Goal: Task Accomplishment & Management: Complete application form

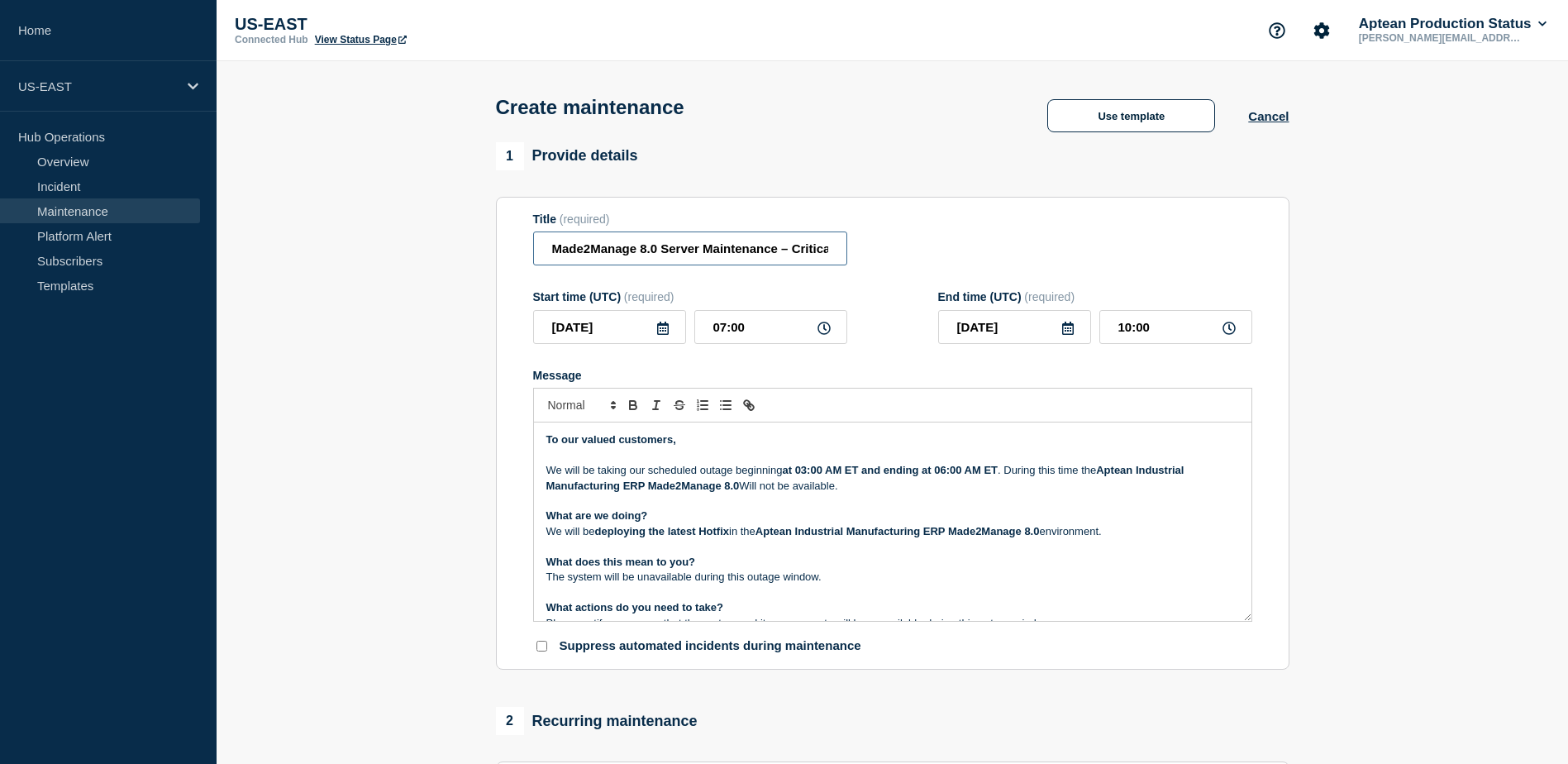
scroll to position [0, 100]
drag, startPoint x: 573, startPoint y: 252, endPoint x: 916, endPoint y: 252, distance: 343.0
click at [916, 252] on div "Title (required) Made2Manage 8.0 Server Maintenance – Critical HF Deployment" at bounding box center [893, 239] width 719 height 54
click at [903, 254] on div "Title (required) Made2Manage 8.0 Server Maintenance – Critical HF Deployment" at bounding box center [893, 239] width 719 height 54
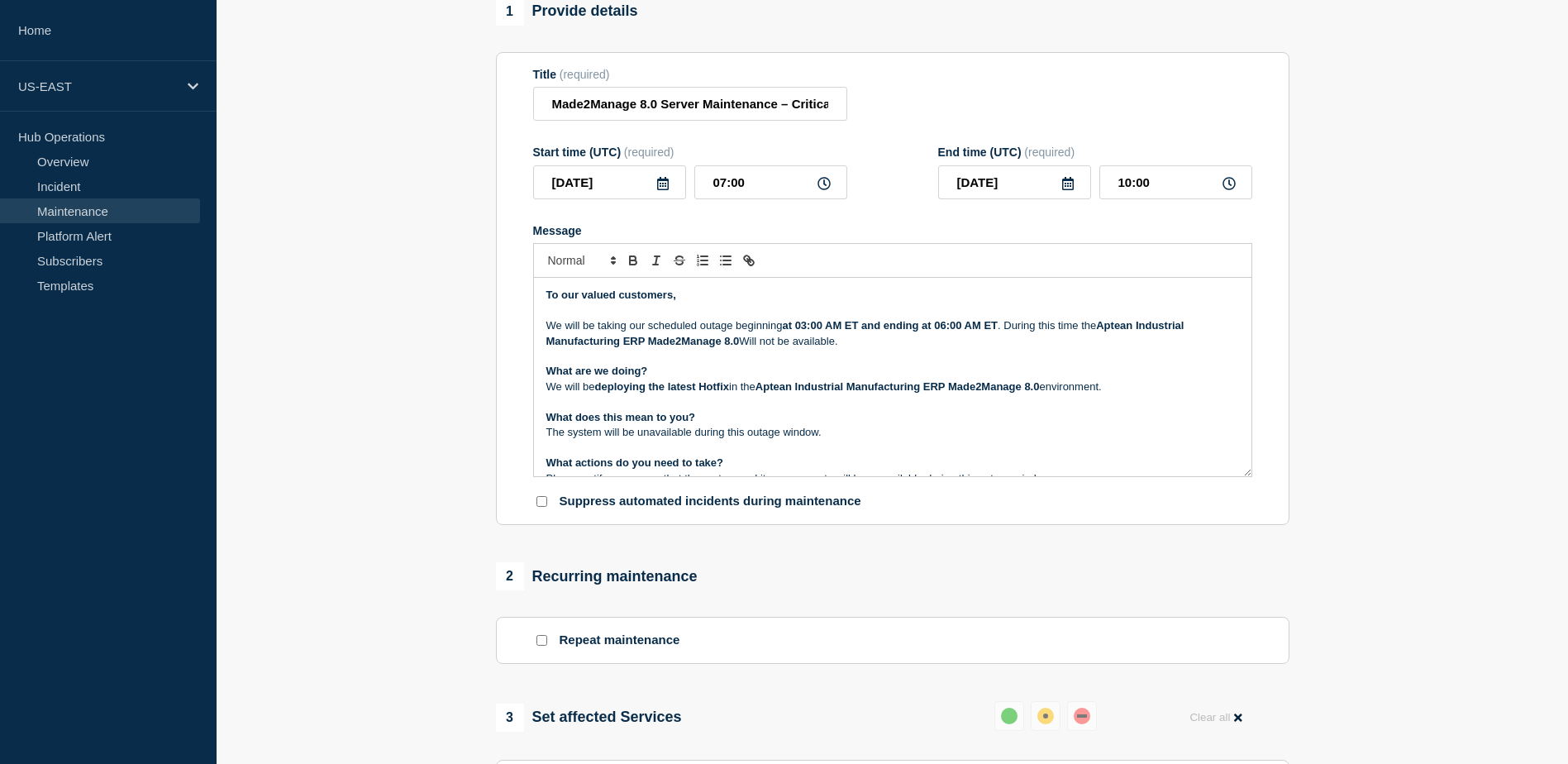
scroll to position [0, 0]
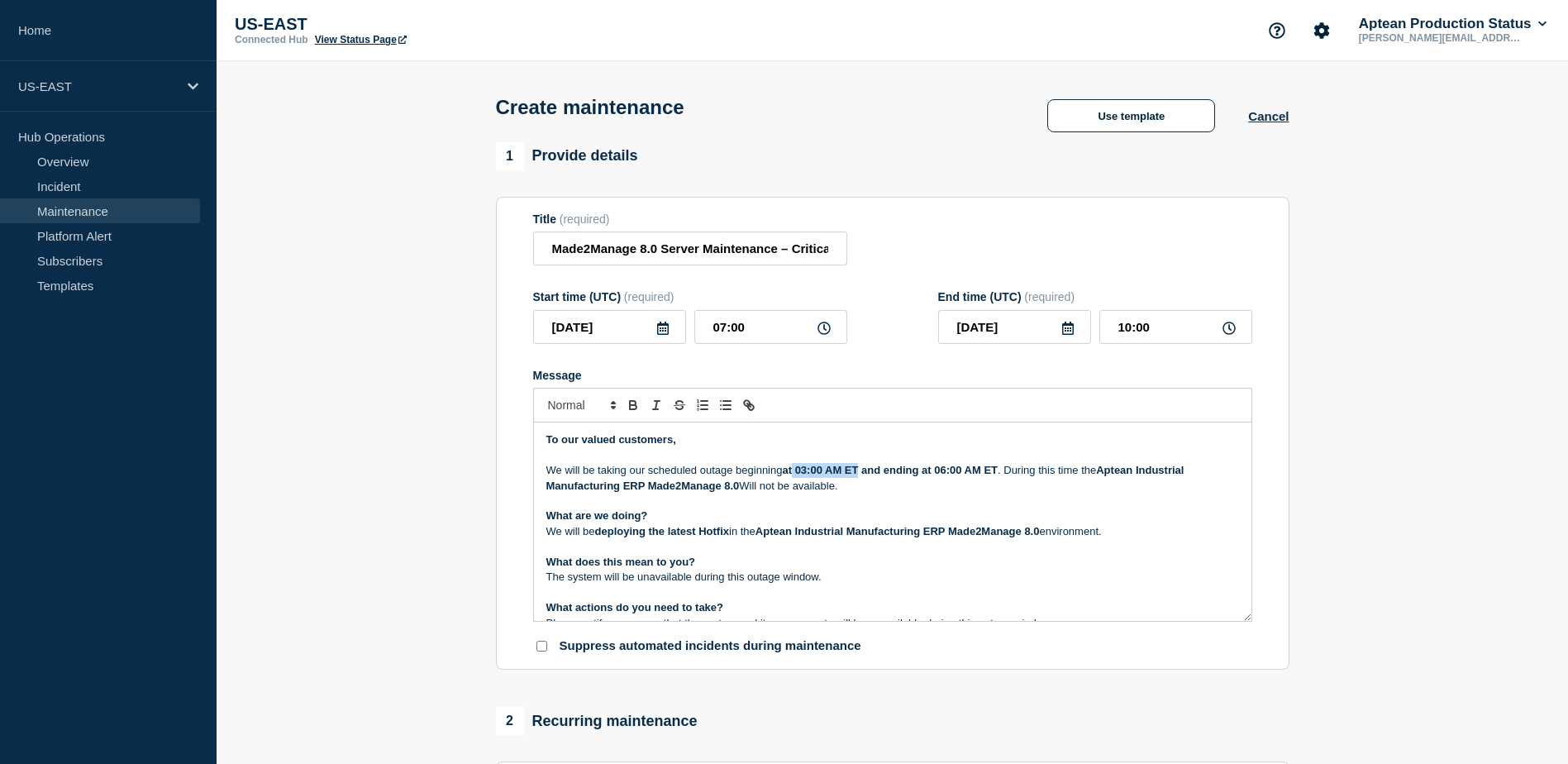
drag, startPoint x: 796, startPoint y: 471, endPoint x: 862, endPoint y: 471, distance: 66.0
click at [862, 471] on strong "at 03:00 AM ET and ending at 06:00 AM ET" at bounding box center [890, 470] width 215 height 13
drag, startPoint x: 549, startPoint y: 251, endPoint x: 857, endPoint y: 252, distance: 308.0
click at [857, 252] on div "Title (required) Made2Manage 8.0 Server Maintenance – Critical HF Deployment" at bounding box center [893, 239] width 719 height 54
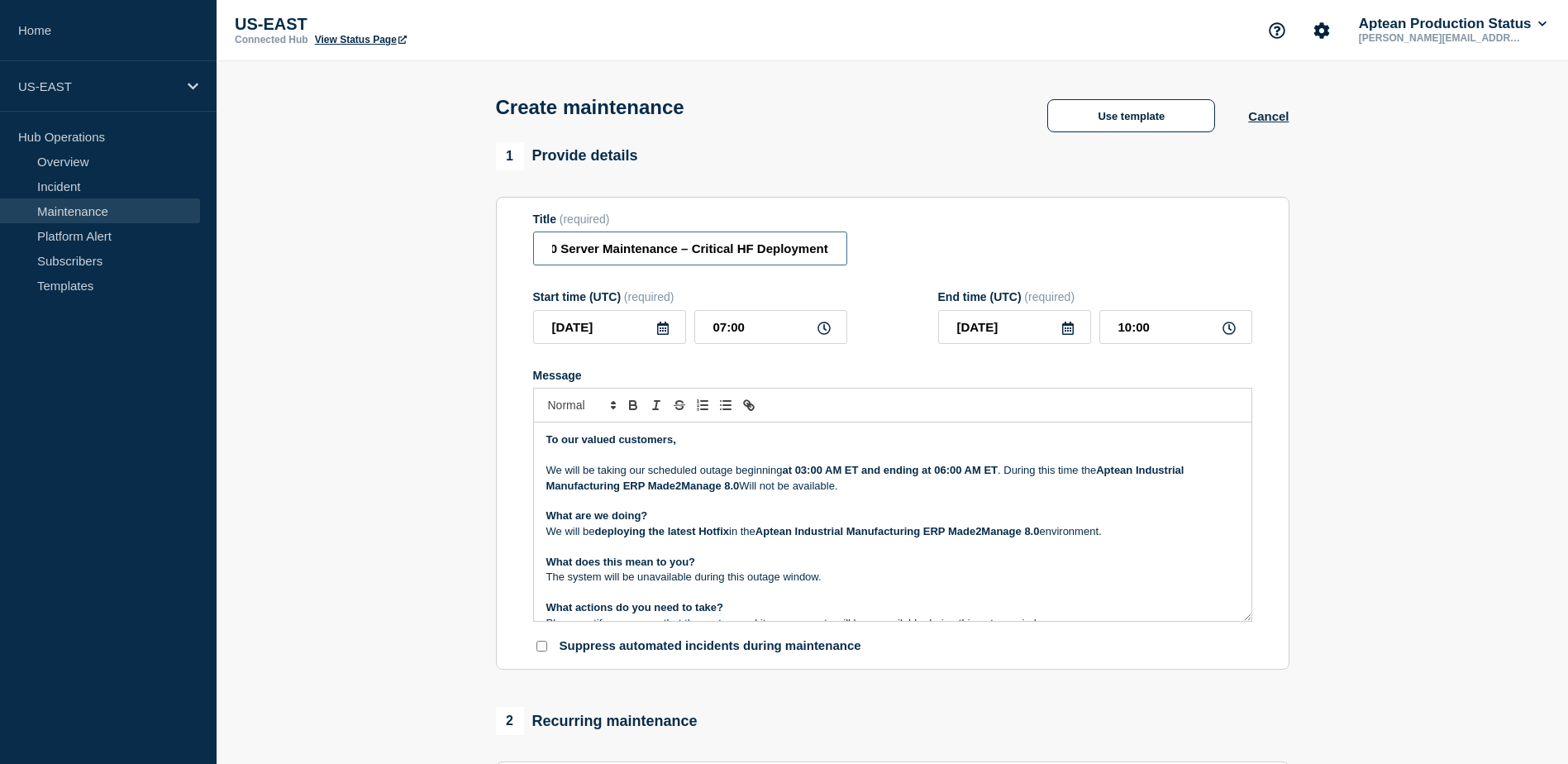
click at [758, 254] on input "Made2Manage 8.0 Server Maintenance – Critical HF Deployment" at bounding box center [690, 248] width 314 height 34
click at [752, 252] on input "Made2Manage 8.0 Server Maintenance – Critical HF Deployment" at bounding box center [690, 248] width 314 height 34
drag, startPoint x: 756, startPoint y: 254, endPoint x: 548, endPoint y: 246, distance: 208.2
click at [548, 246] on input "Made2Manage 8.0 Server Maintenance – Critical HF Deployment" at bounding box center [690, 248] width 314 height 34
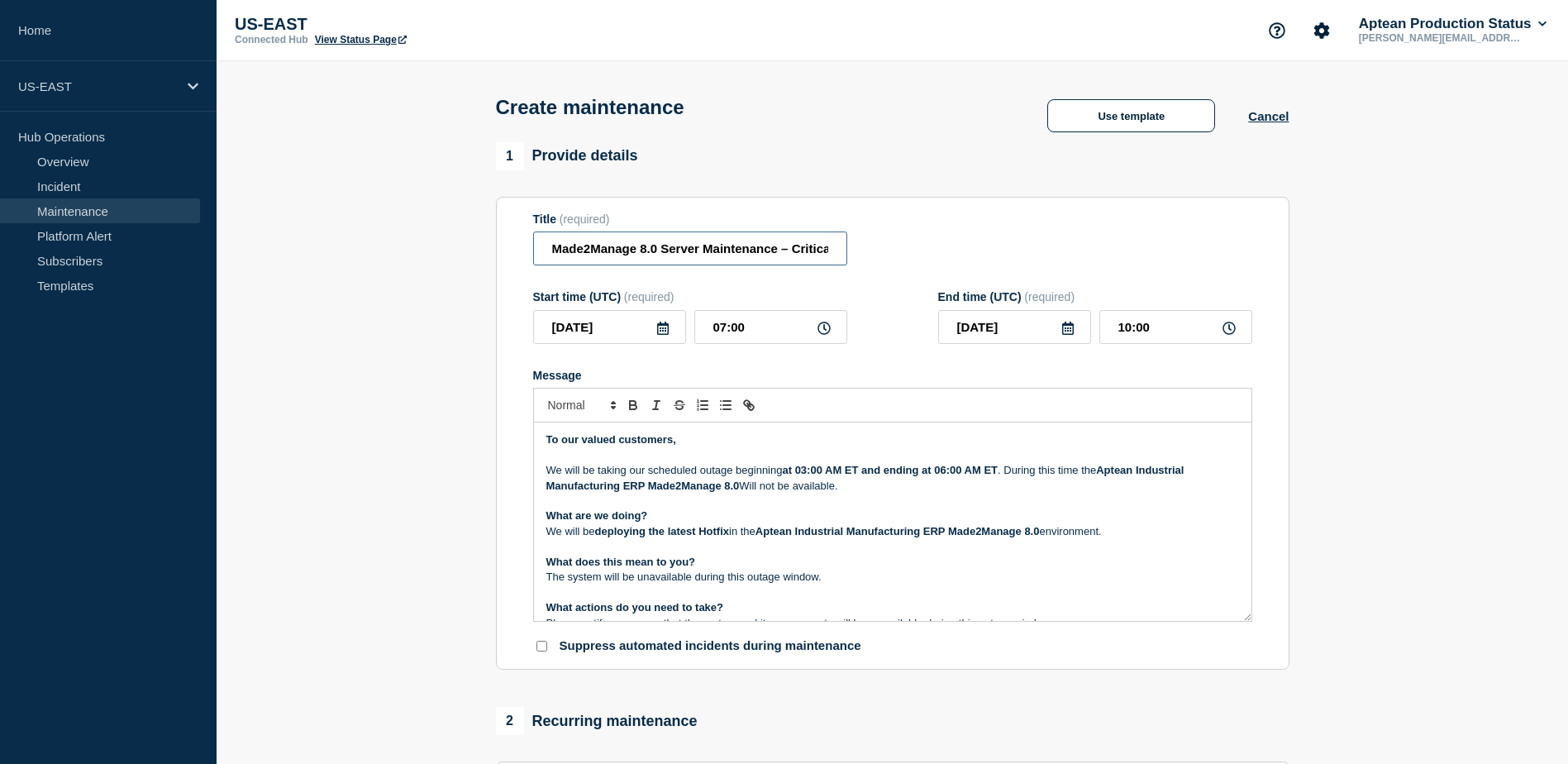
click at [553, 253] on input "Made2Manage 8.0 Server Maintenance – Critical HF Deployment" at bounding box center [690, 248] width 314 height 34
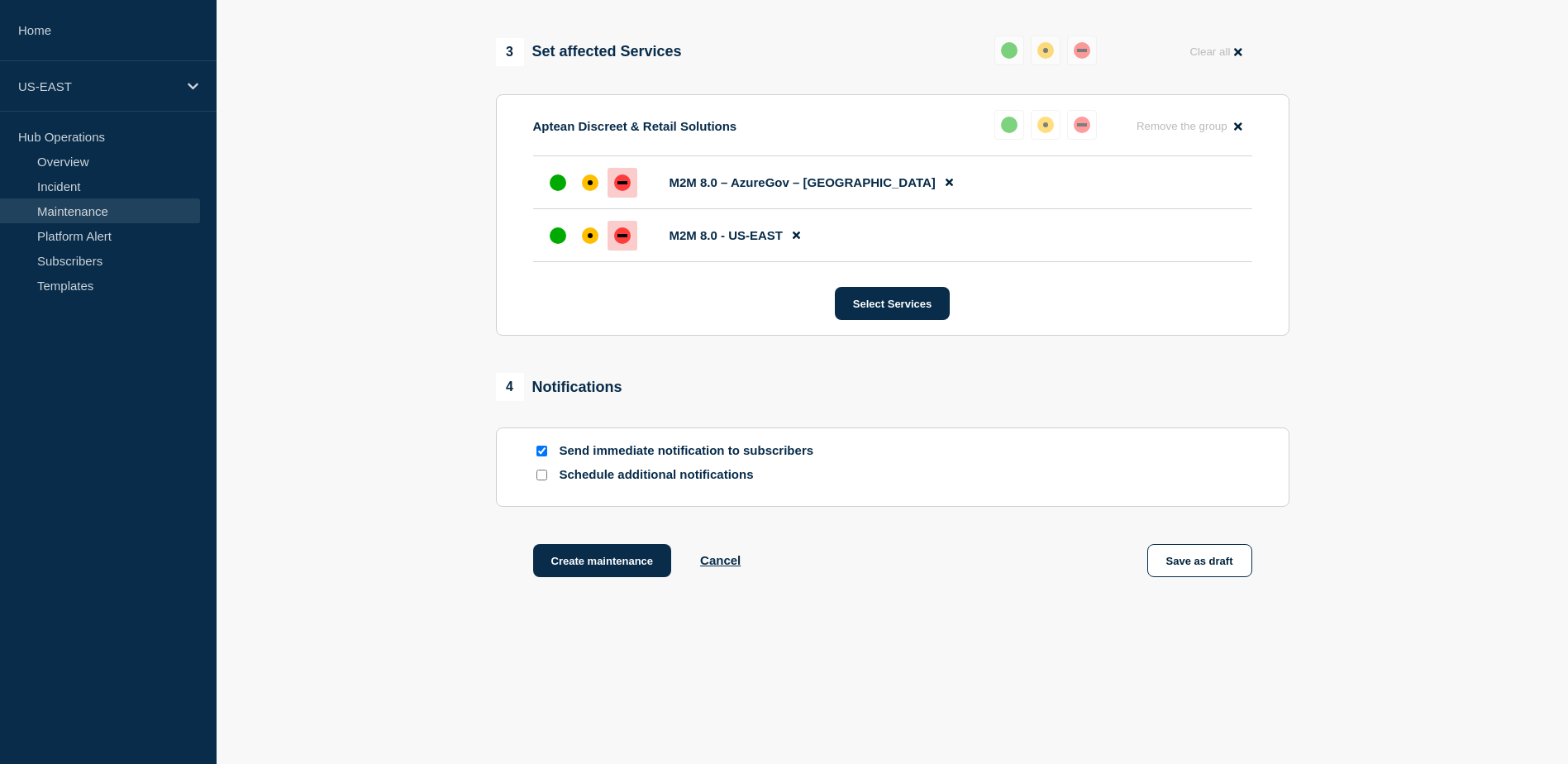
scroll to position [818, 0]
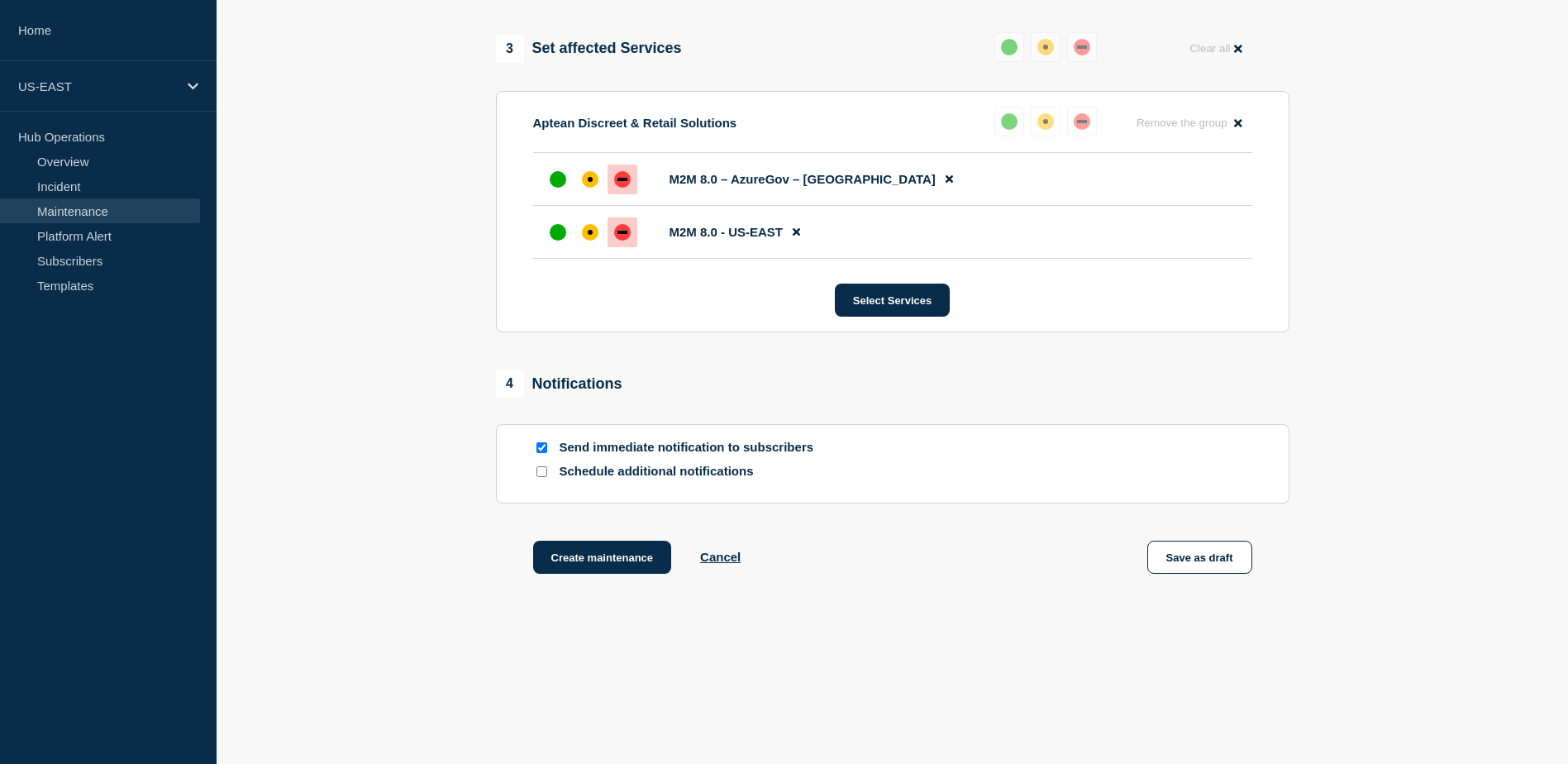
click at [537, 469] on input "Schedule additional notifications" at bounding box center [542, 472] width 11 height 11
checkbox input "true"
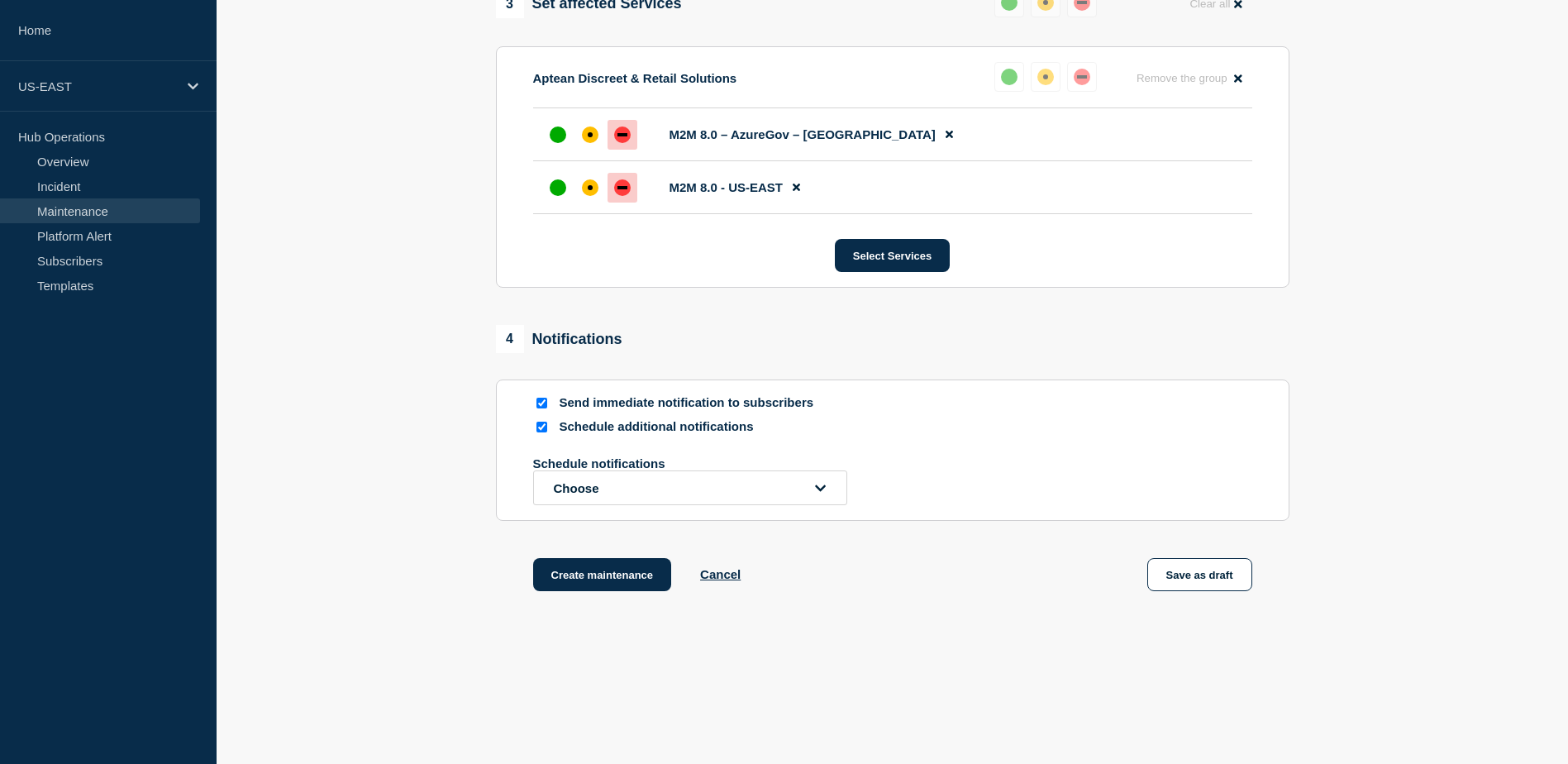
scroll to position [880, 0]
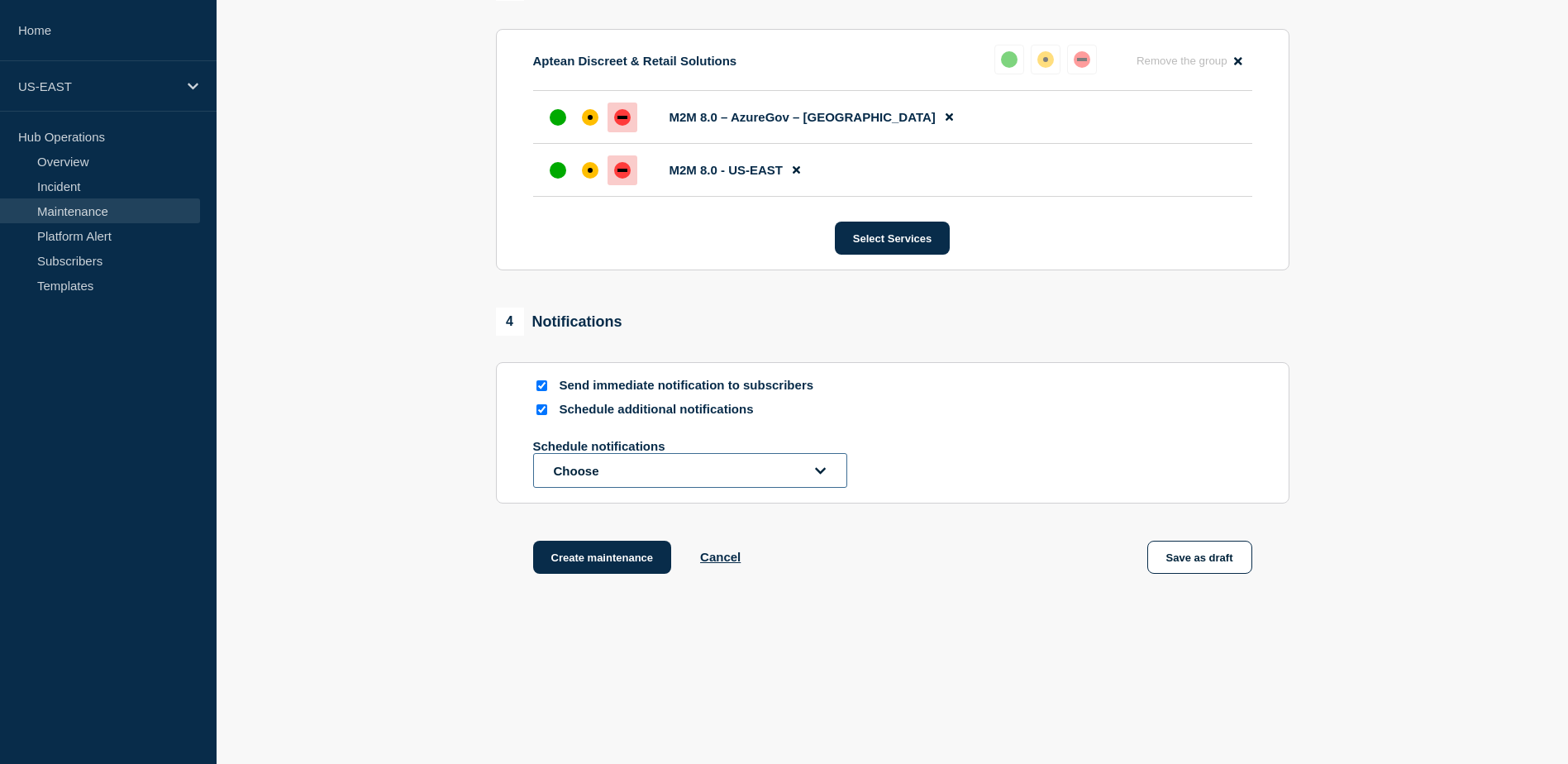
click at [773, 466] on button "Choose" at bounding box center [690, 470] width 314 height 35
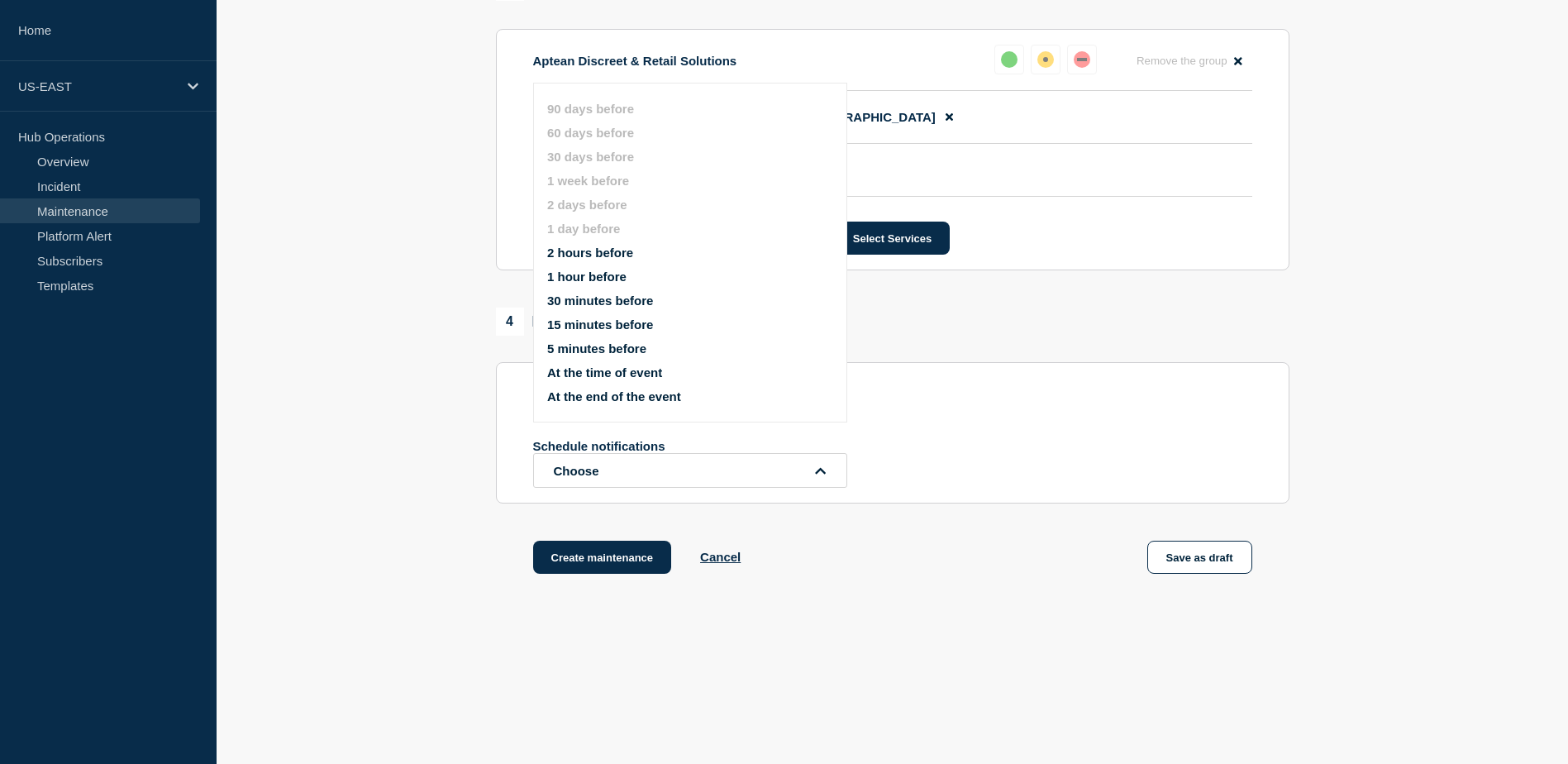
click at [578, 278] on button "1 hour before" at bounding box center [587, 276] width 79 height 14
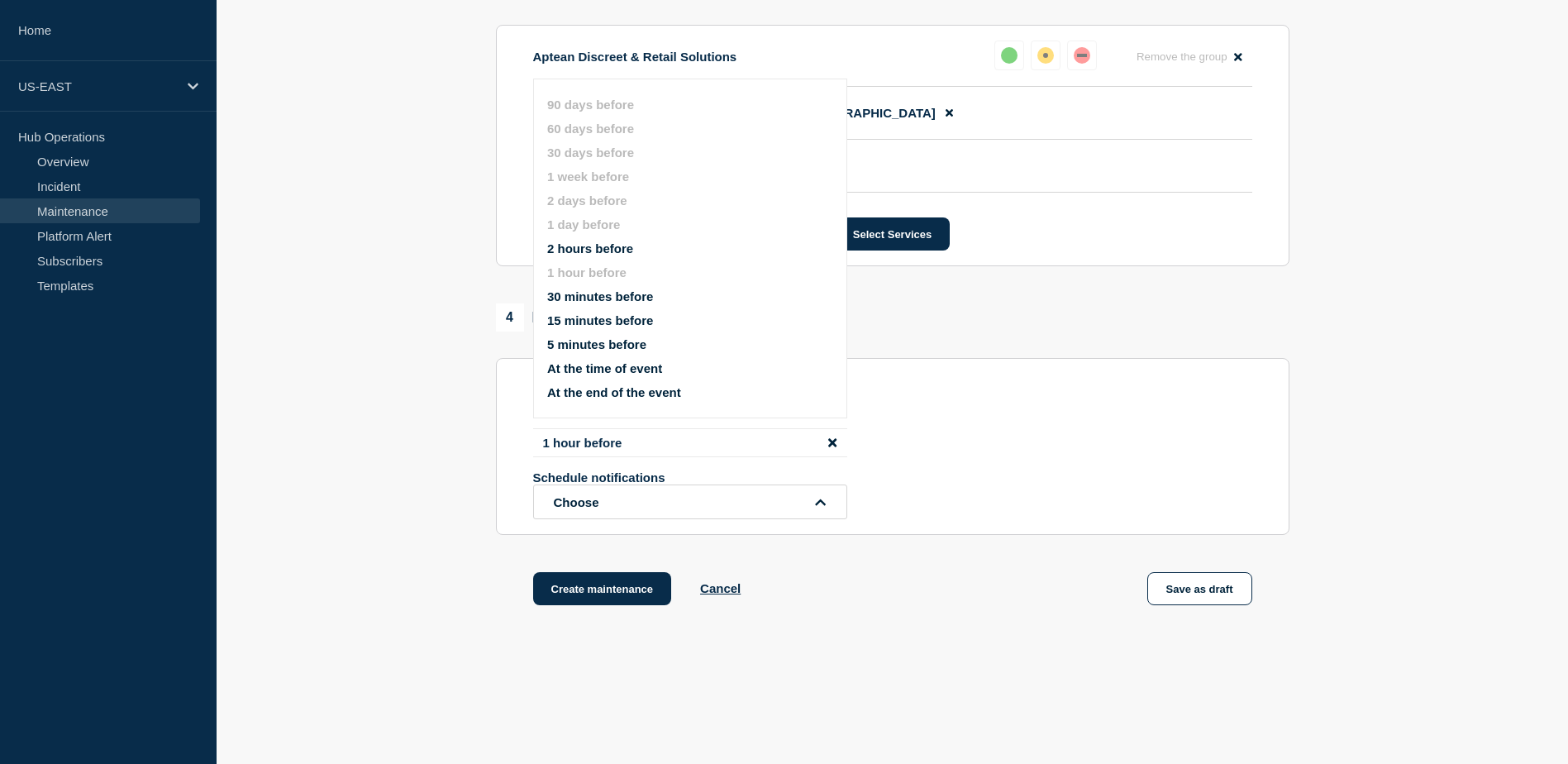
click at [587, 298] on button "30 minutes before" at bounding box center [601, 296] width 106 height 14
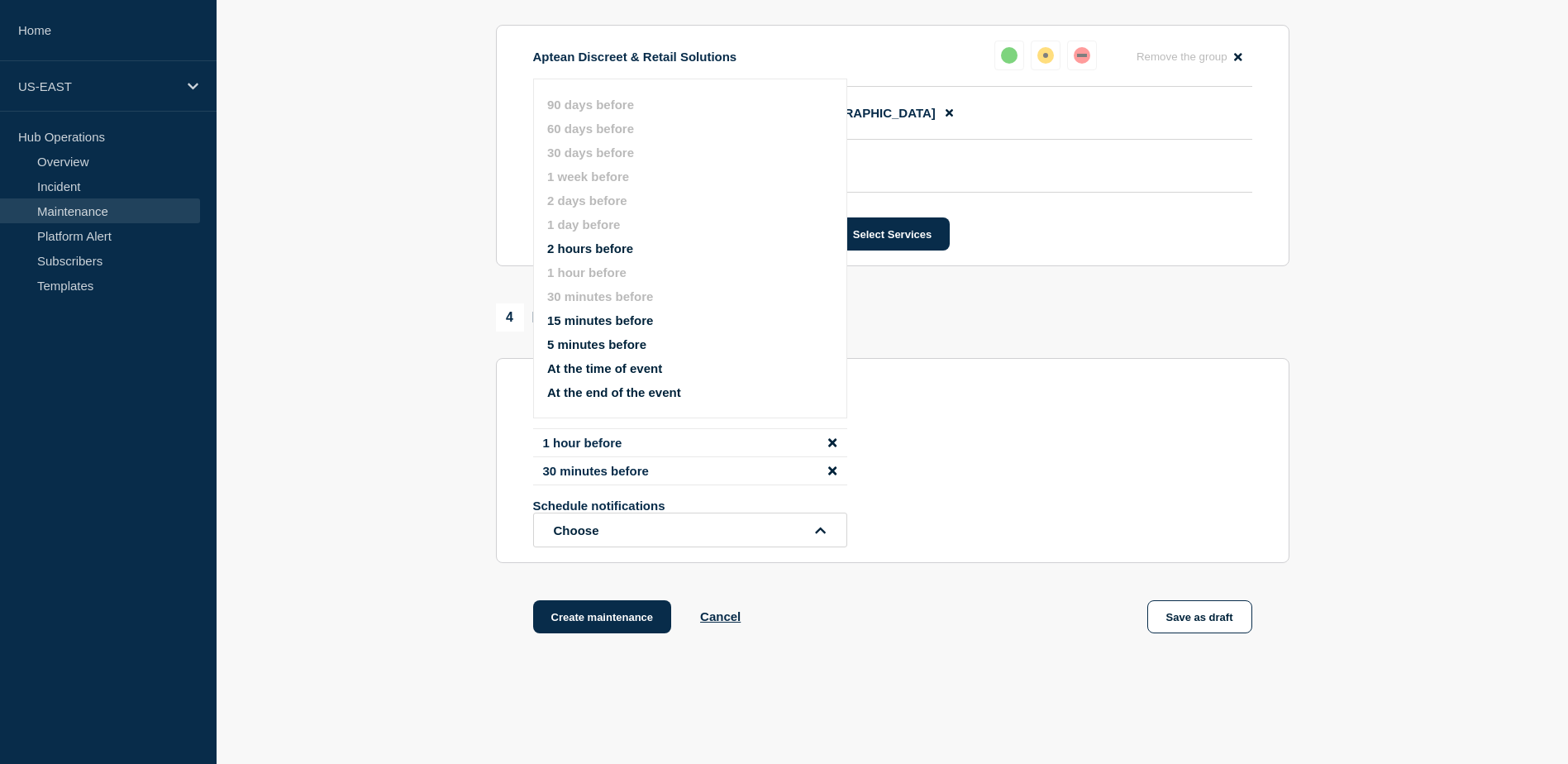
click at [835, 447] on icon "disable notification 1 hour before" at bounding box center [832, 443] width 8 height 13
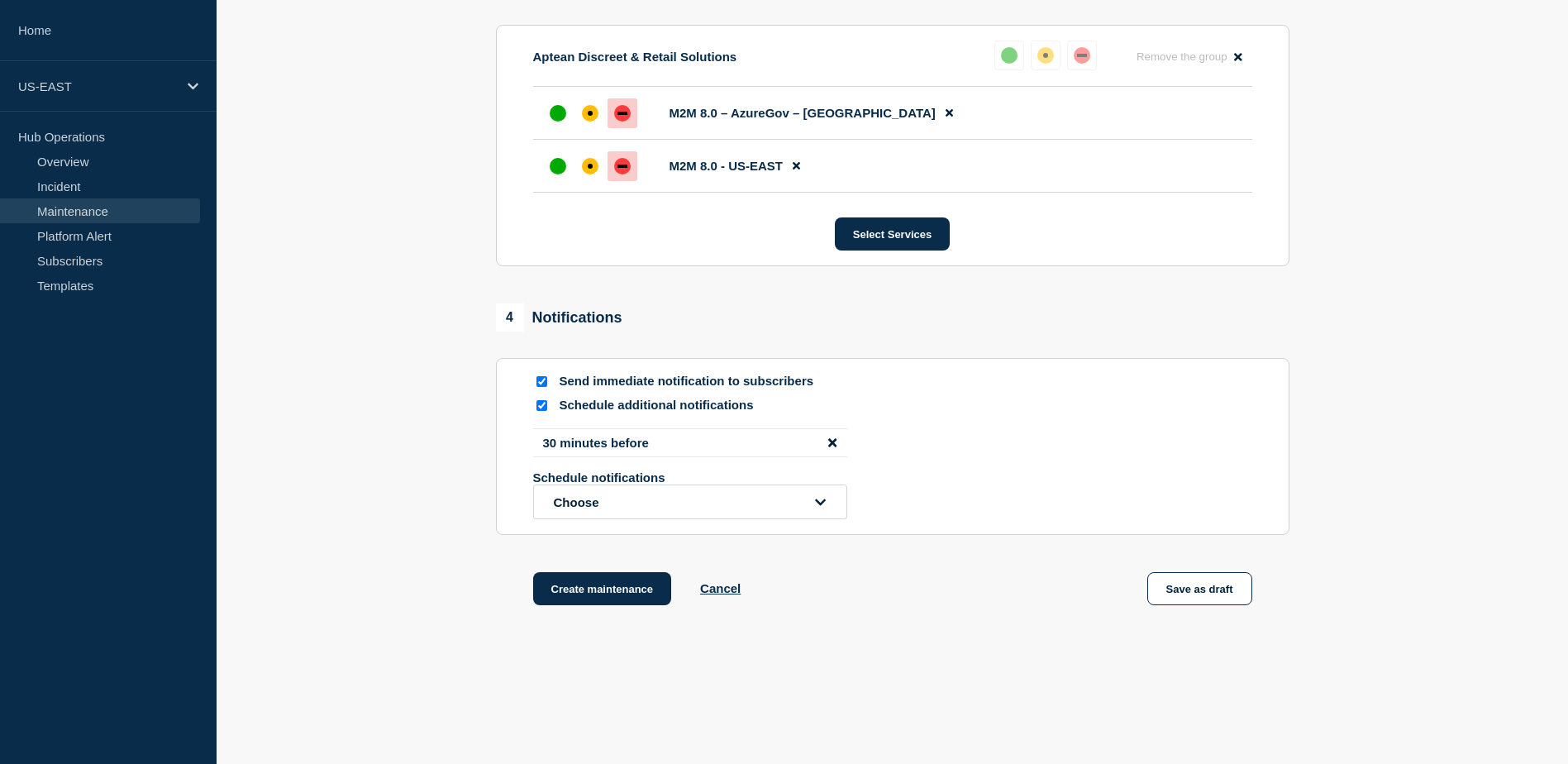
drag, startPoint x: 415, startPoint y: 490, endPoint x: 423, endPoint y: 529, distance: 39.8
click at [626, 593] on button "Create maintenance" at bounding box center [602, 589] width 139 height 33
